Goal: Task Accomplishment & Management: Manage account settings

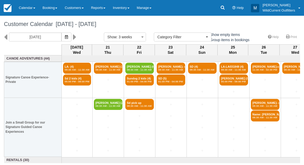
select select
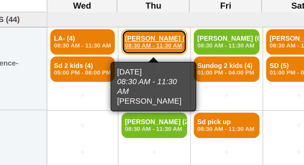
click at [98, 66] on link "Vicky (3) 08:30 AM - 11:30 AM" at bounding box center [108, 68] width 29 height 11
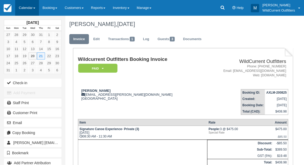
click at [28, 10] on link "Calendar" at bounding box center [27, 8] width 24 height 16
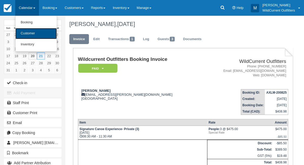
click at [25, 29] on link "Customer" at bounding box center [35, 33] width 41 height 11
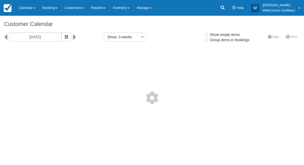
select select
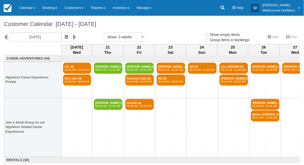
select select
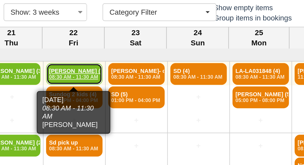
click at [131, 68] on em "08:30 AM - 11:30 AM" at bounding box center [139, 69] width 25 height 3
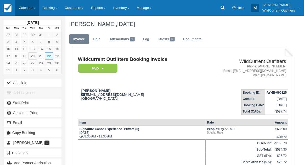
click at [21, 3] on link "Calendar" at bounding box center [27, 8] width 24 height 16
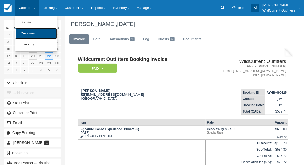
click at [30, 31] on link "Customer" at bounding box center [35, 33] width 41 height 11
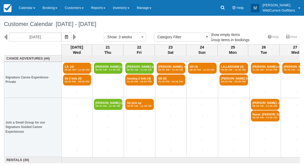
select select
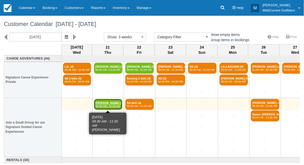
click at [106, 105] on em "08:30 AM - 11:30 AM" at bounding box center [108, 105] width 25 height 3
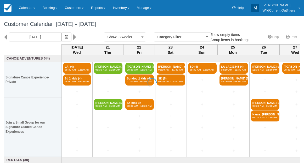
select select
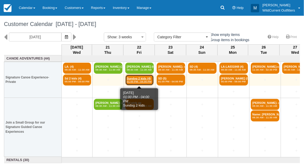
click at [140, 78] on link "Sundog 2 kids (4) 01:00 PM - 04:00 PM" at bounding box center [139, 79] width 29 height 11
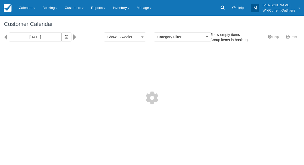
select select
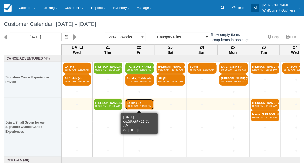
click at [136, 102] on link "Sd pick up 08:30 AM - 11:30 AM" at bounding box center [139, 104] width 29 height 11
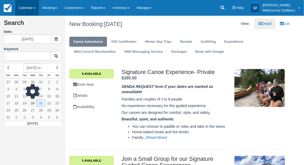
click at [28, 5] on link "Calendar" at bounding box center [27, 8] width 24 height 16
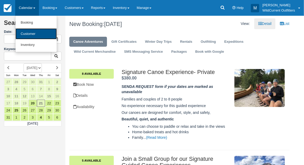
click at [24, 37] on link "Customer" at bounding box center [35, 33] width 41 height 11
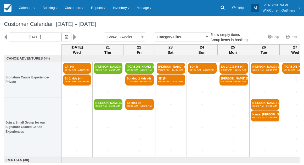
select select
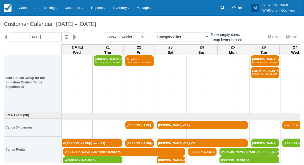
scroll to position [45, 0]
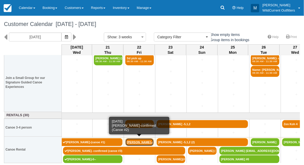
click at [136, 141] on link "[PERSON_NAME]-confirm" at bounding box center [139, 142] width 29 height 8
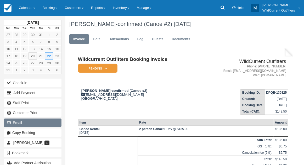
click at [27, 124] on button "Email" at bounding box center [33, 122] width 58 height 8
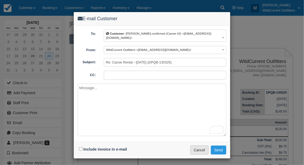
click at [198, 145] on button "Cancel" at bounding box center [200, 149] width 18 height 9
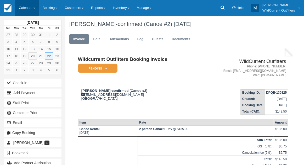
click at [20, 10] on link "Calendar" at bounding box center [27, 8] width 24 height 16
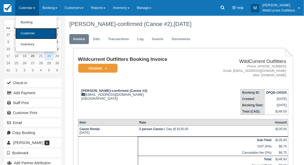
click at [24, 32] on link "Customer" at bounding box center [35, 33] width 41 height 11
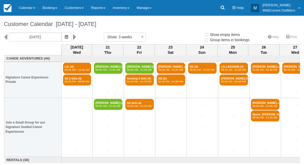
select select
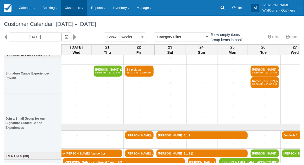
scroll to position [45, 0]
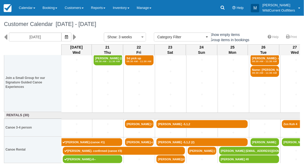
click at [54, 20] on div "Customer Calendar August 20 - September 10 2025" at bounding box center [152, 24] width 304 height 17
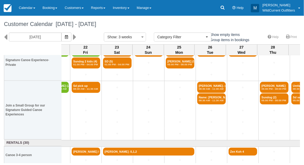
scroll to position [0, 54]
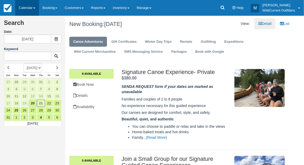
click at [26, 4] on link "Calendar" at bounding box center [27, 8] width 24 height 16
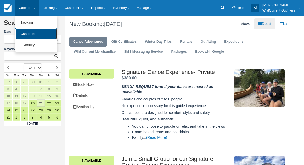
click at [24, 29] on link "Customer" at bounding box center [35, 33] width 41 height 11
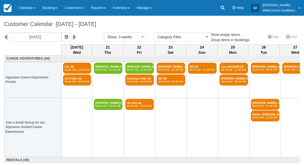
select select
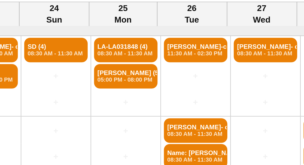
scroll to position [2, 49]
